Goal: Find specific page/section: Find specific page/section

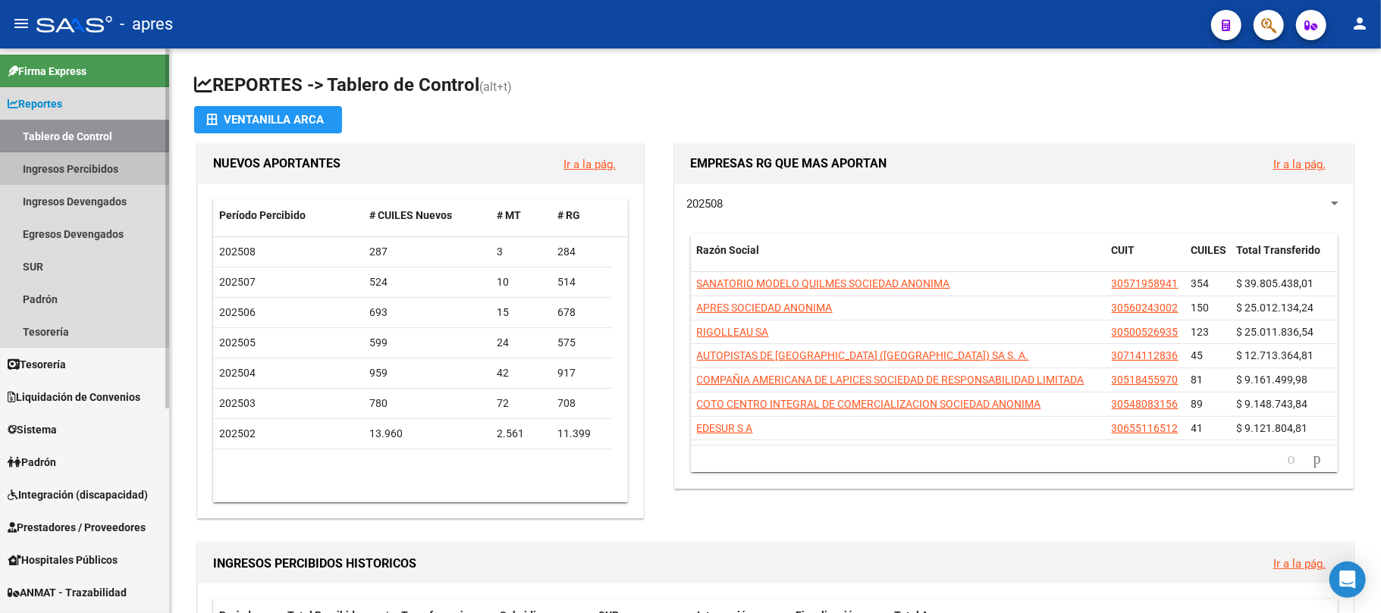
click at [83, 152] on link "Ingresos Percibidos" at bounding box center [84, 168] width 169 height 33
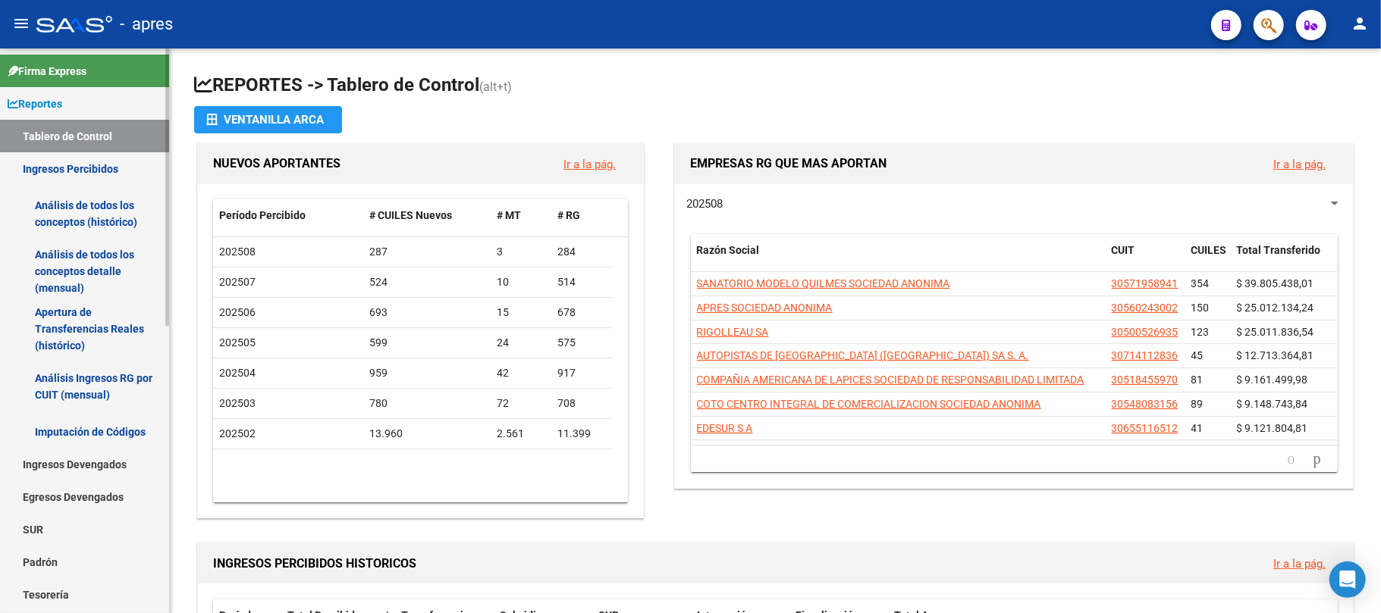
click at [140, 218] on link "Análisis de todos los conceptos (histórico)" at bounding box center [84, 214] width 169 height 58
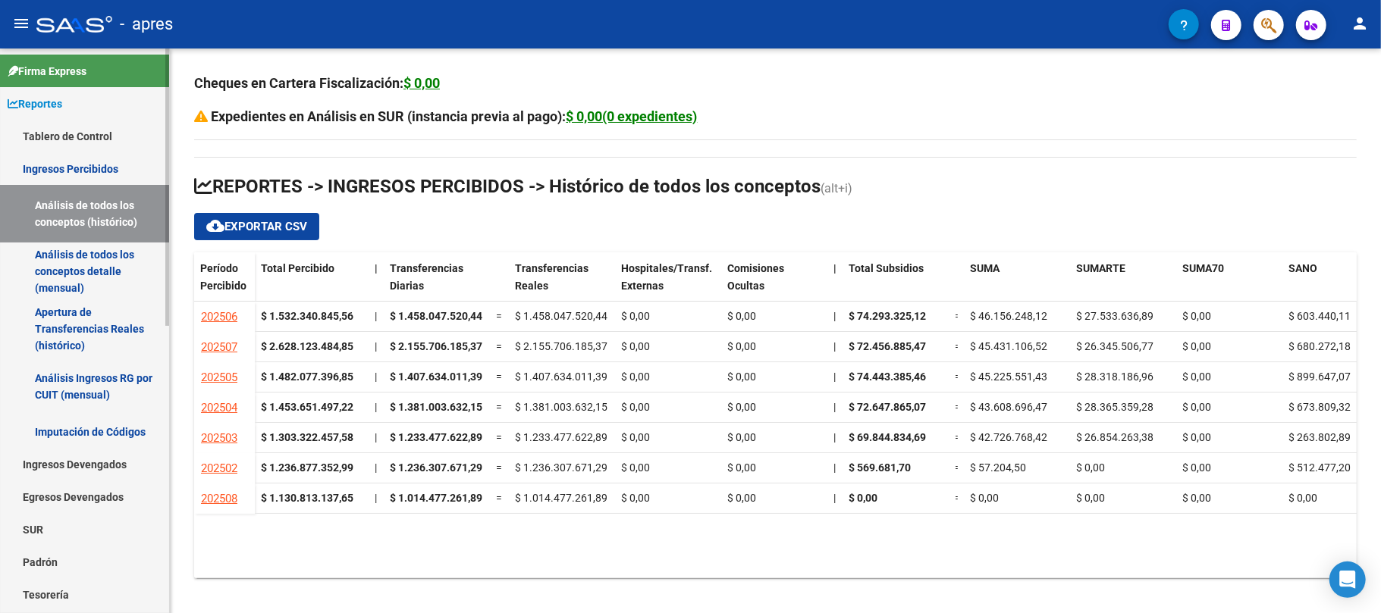
click at [107, 262] on link "Análisis de todos los conceptos detalle (mensual)" at bounding box center [84, 272] width 169 height 58
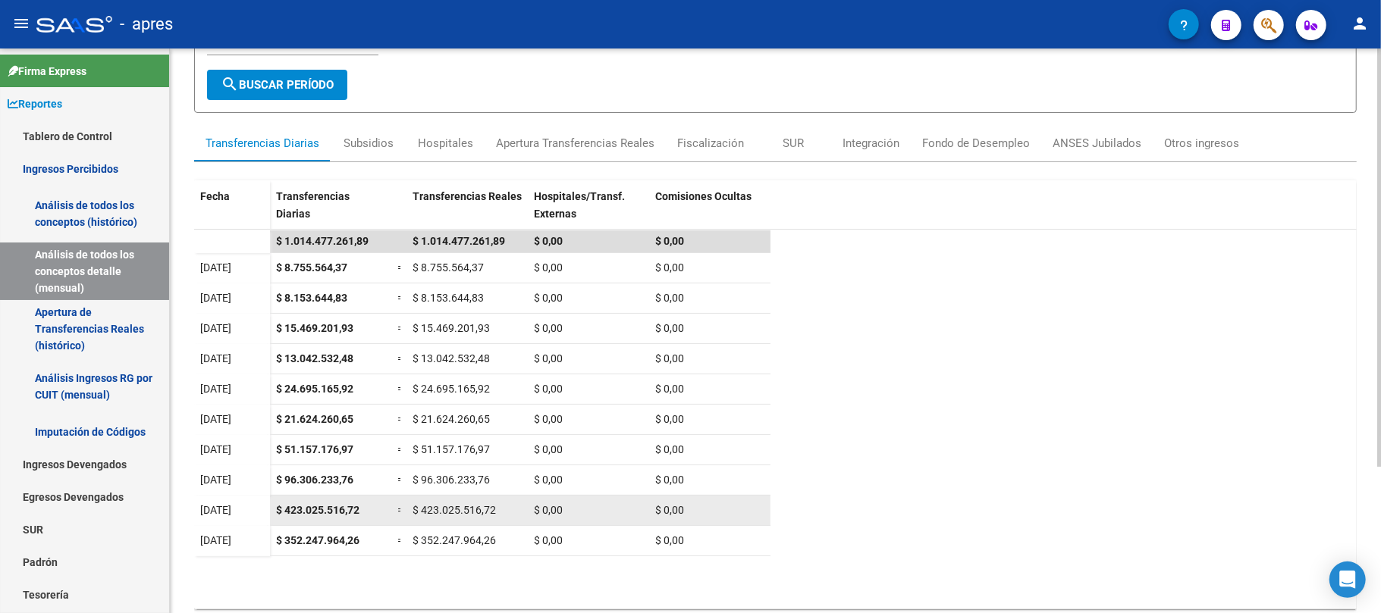
scroll to position [197, 0]
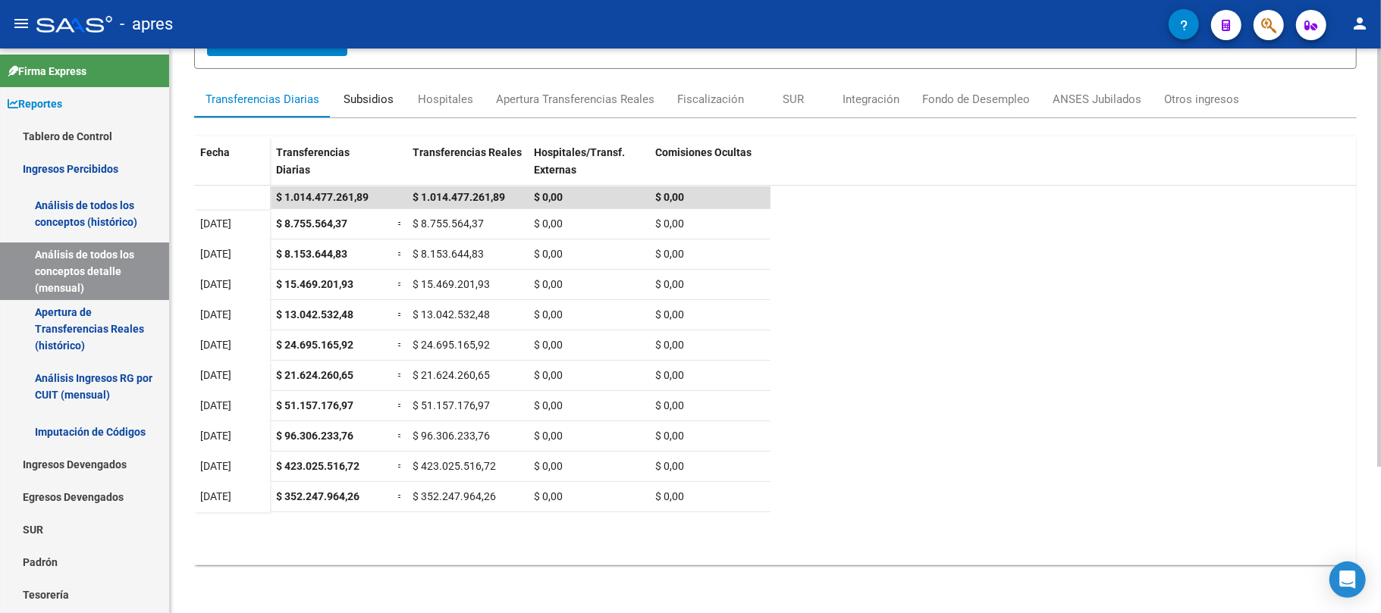
click at [370, 91] on div "Subsidios" at bounding box center [369, 99] width 50 height 17
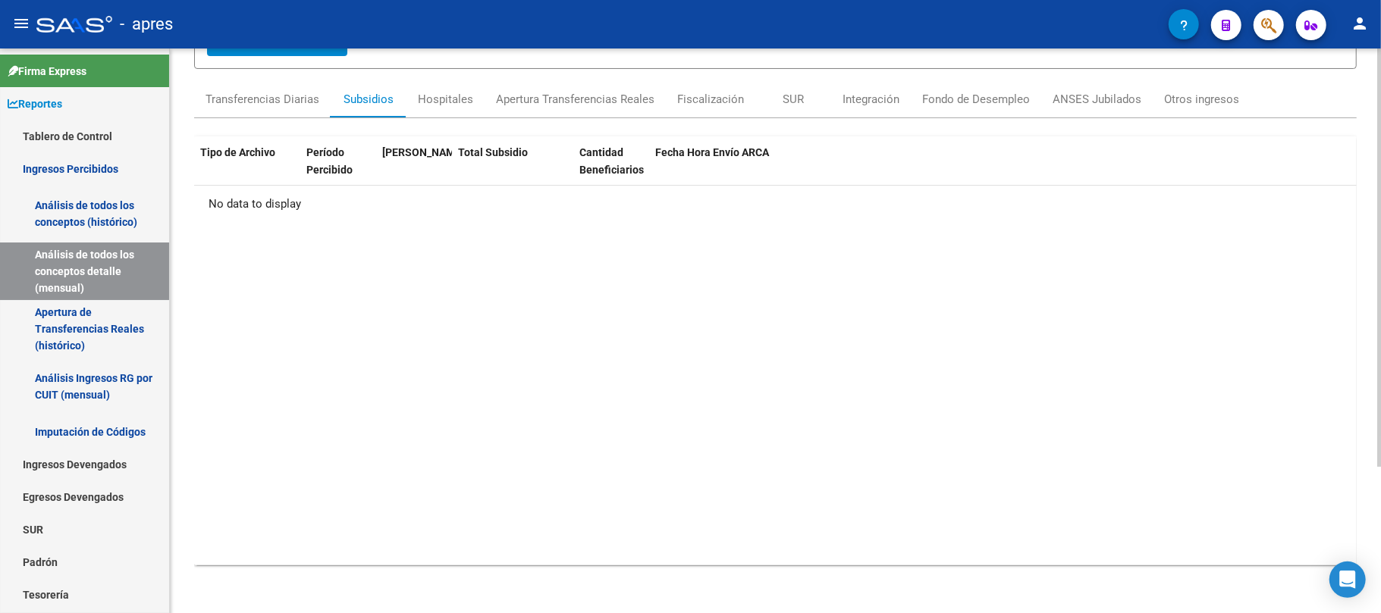
click at [443, 61] on form "Filtros 202508 Período (AAAAMM) search Buscar Período" at bounding box center [775, 17] width 1163 height 103
click at [450, 100] on div "Hospitales" at bounding box center [445, 99] width 55 height 17
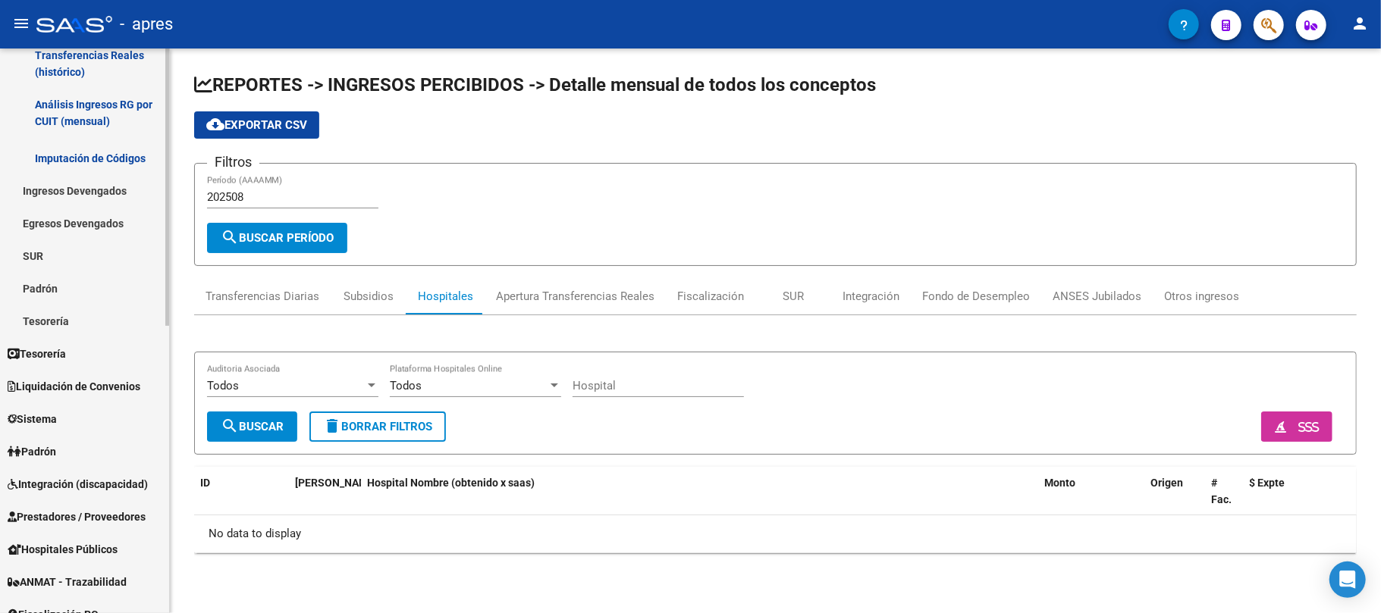
scroll to position [303, 0]
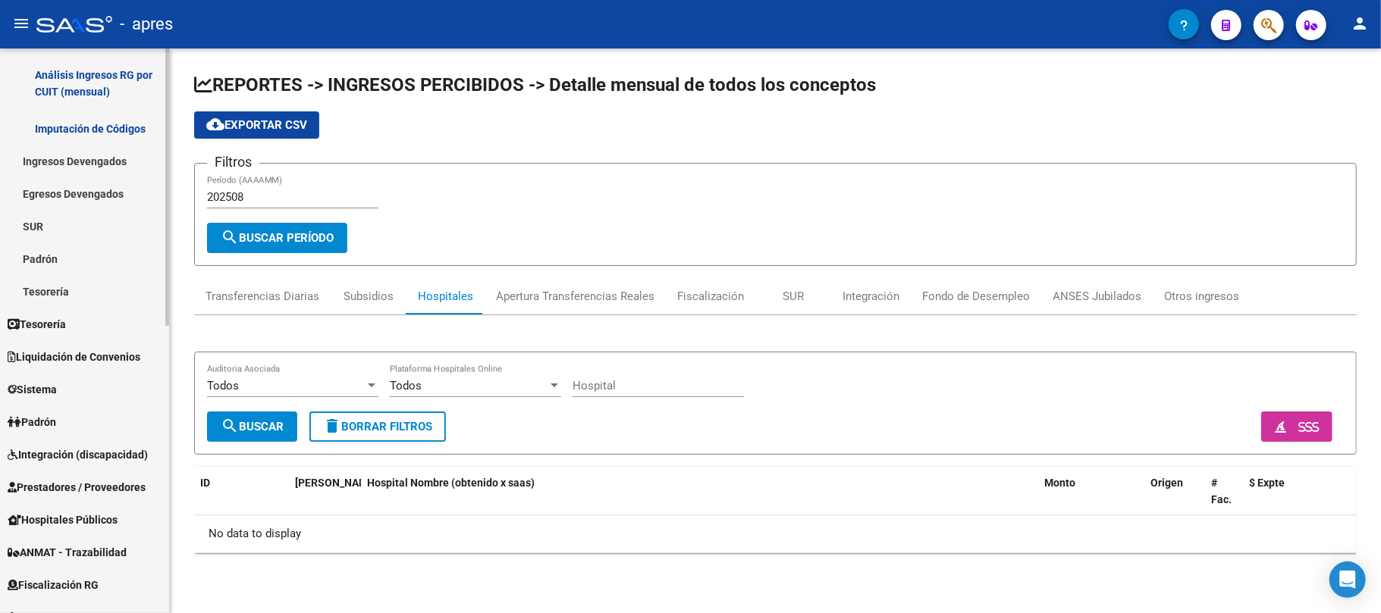
click at [80, 450] on span "Integración (discapacidad)" at bounding box center [78, 455] width 140 height 17
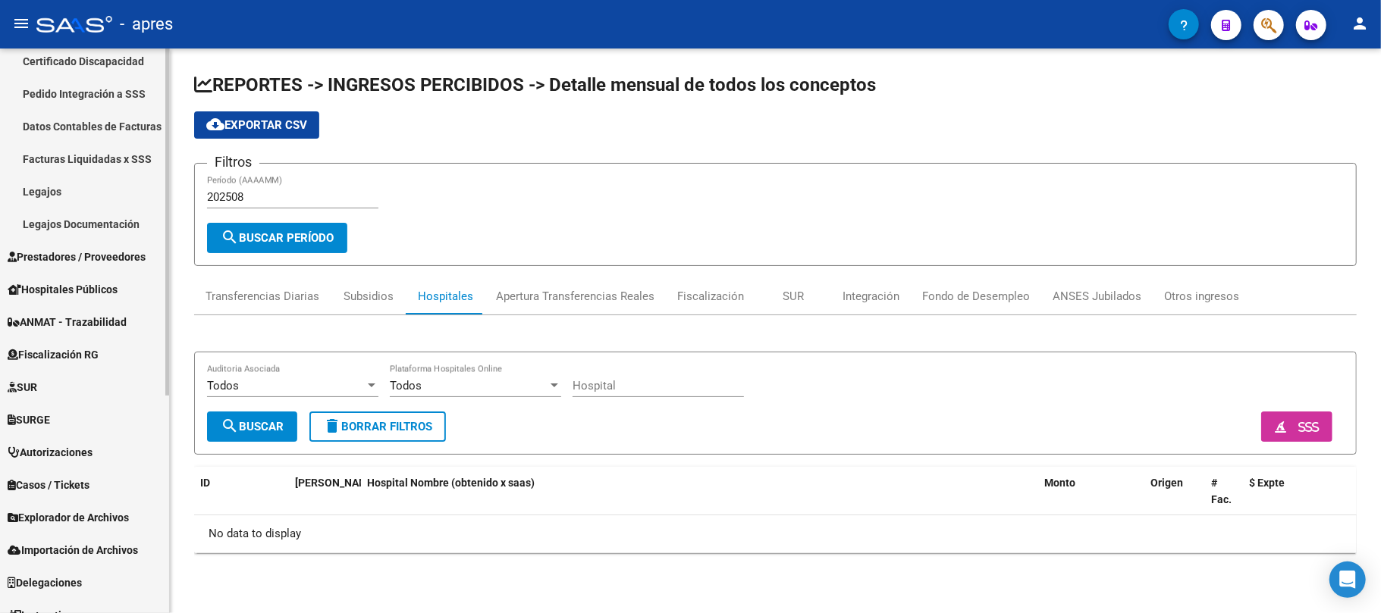
scroll to position [202, 0]
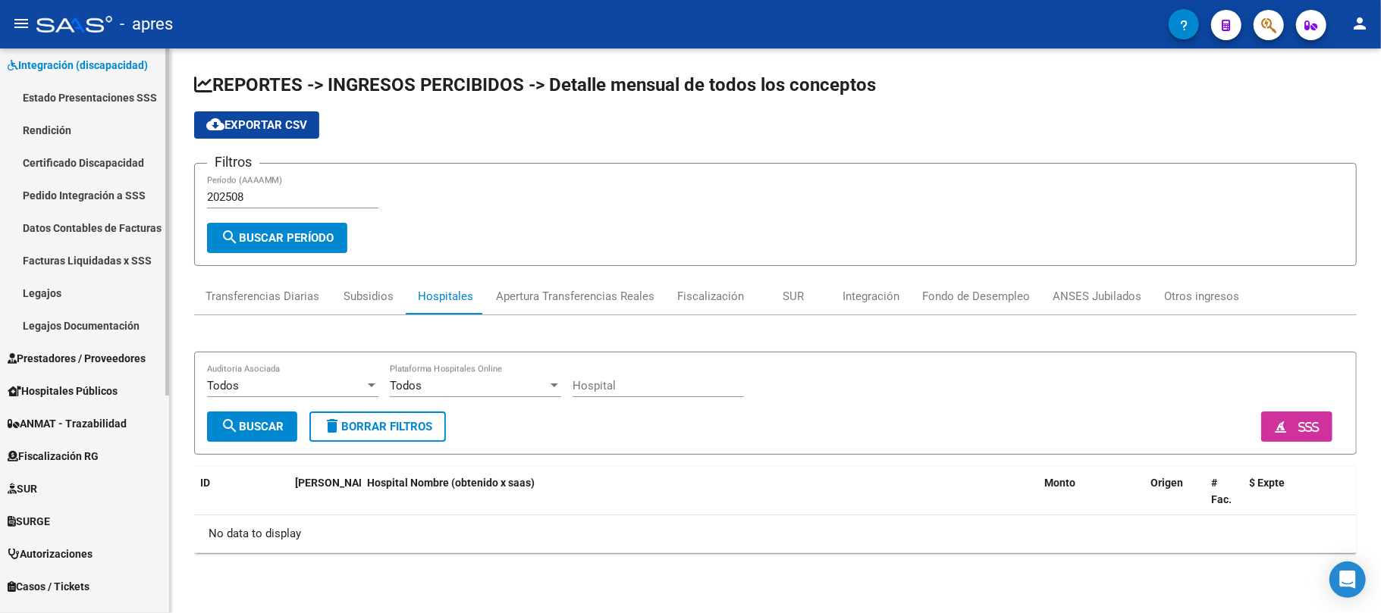
click at [49, 114] on link "Rendición" at bounding box center [84, 130] width 169 height 33
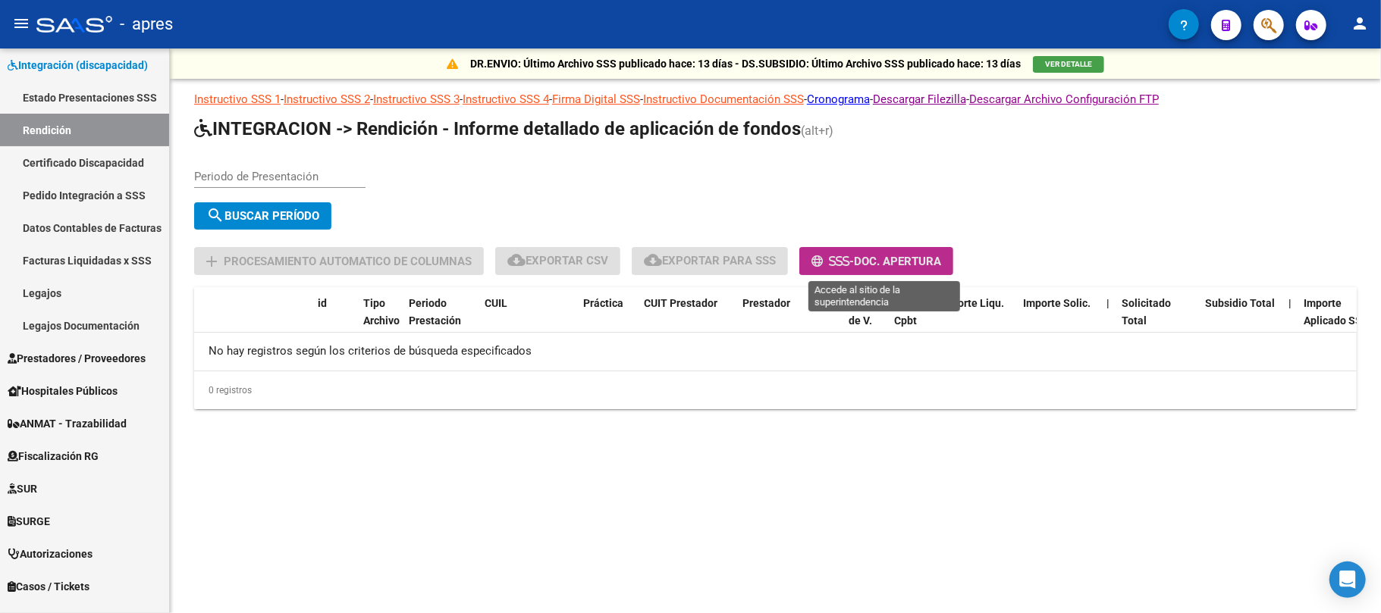
click at [840, 262] on span "-" at bounding box center [832, 262] width 42 height 14
